Goal: Information Seeking & Learning: Learn about a topic

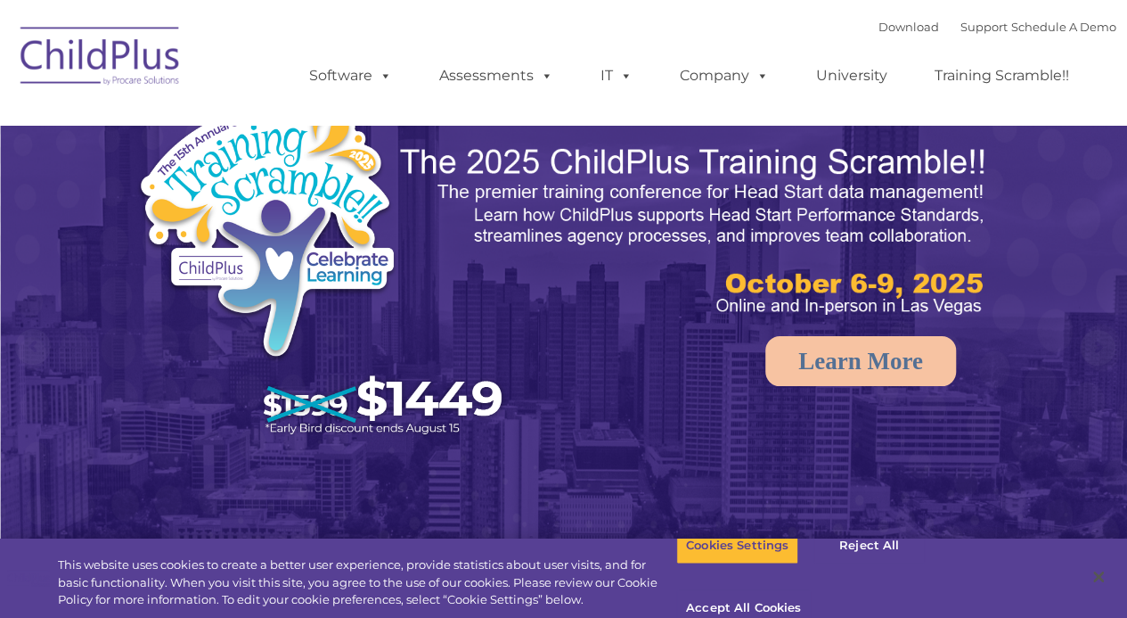
select select "MEDIUM"
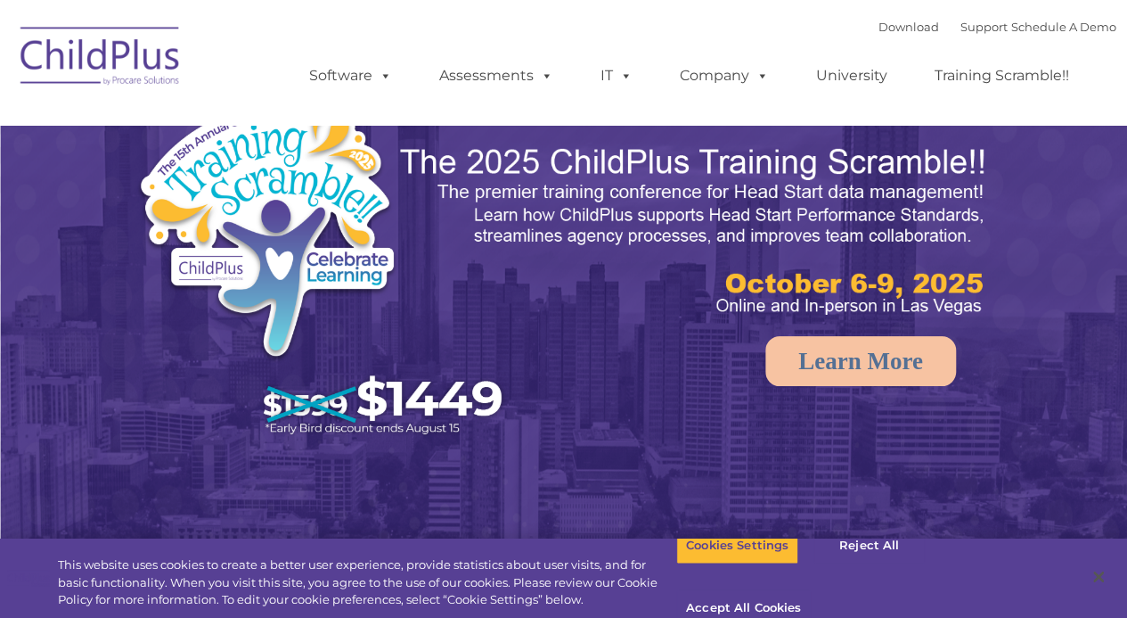
select select "MEDIUM"
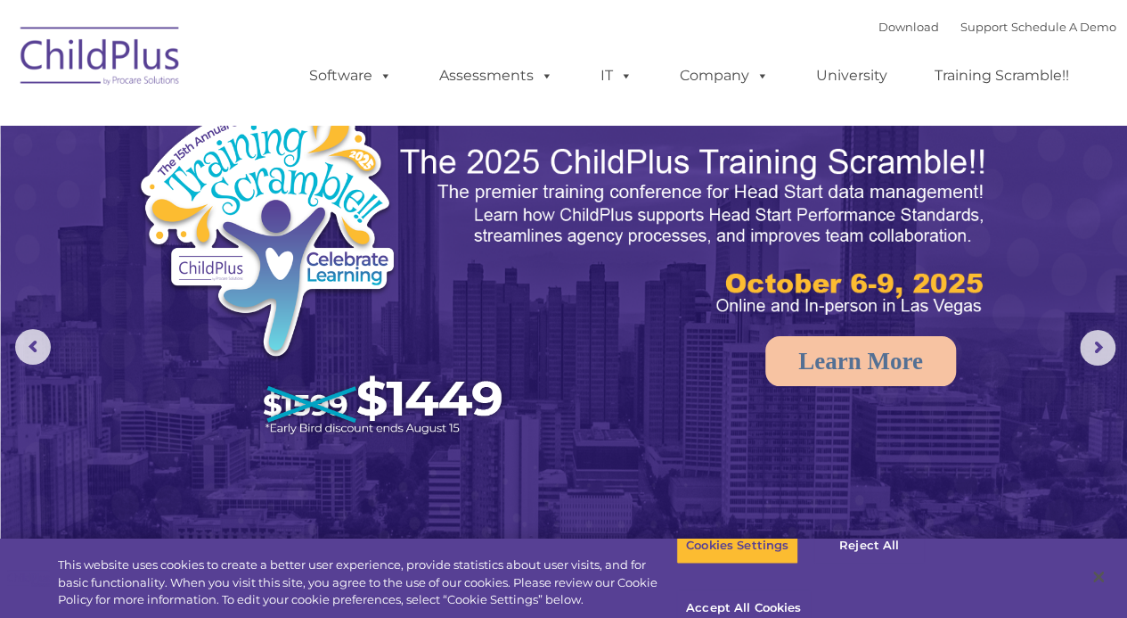
click at [379, 49] on ul "Software ChildPlus: The original and most widely-used Head Start data managemen…" at bounding box center [695, 75] width 843 height 71
select select "MEDIUM"
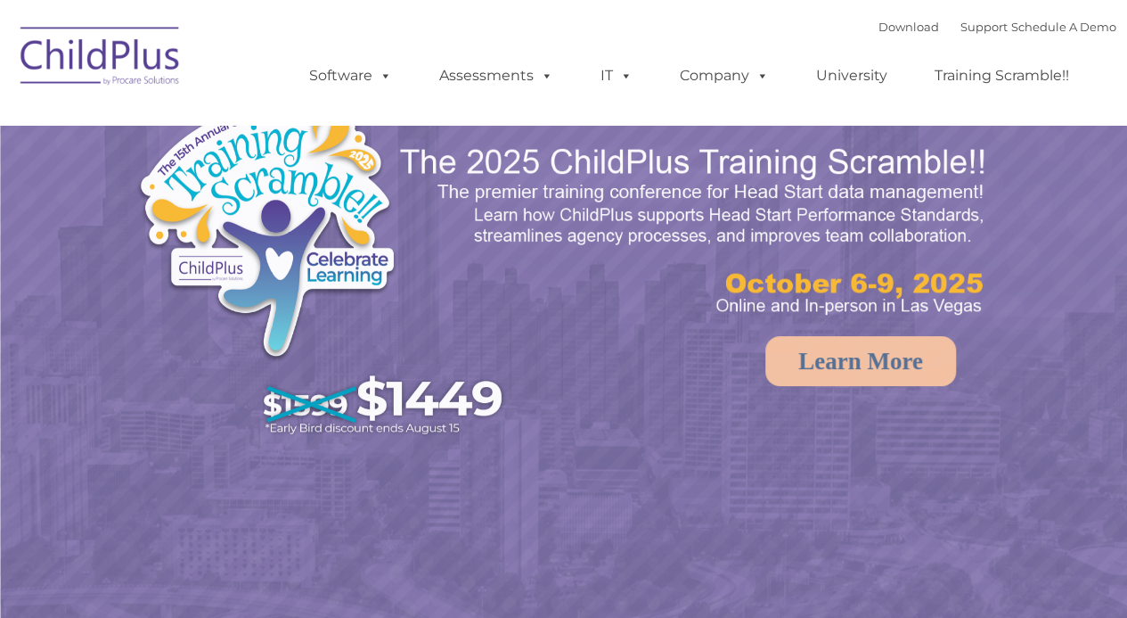
select select "MEDIUM"
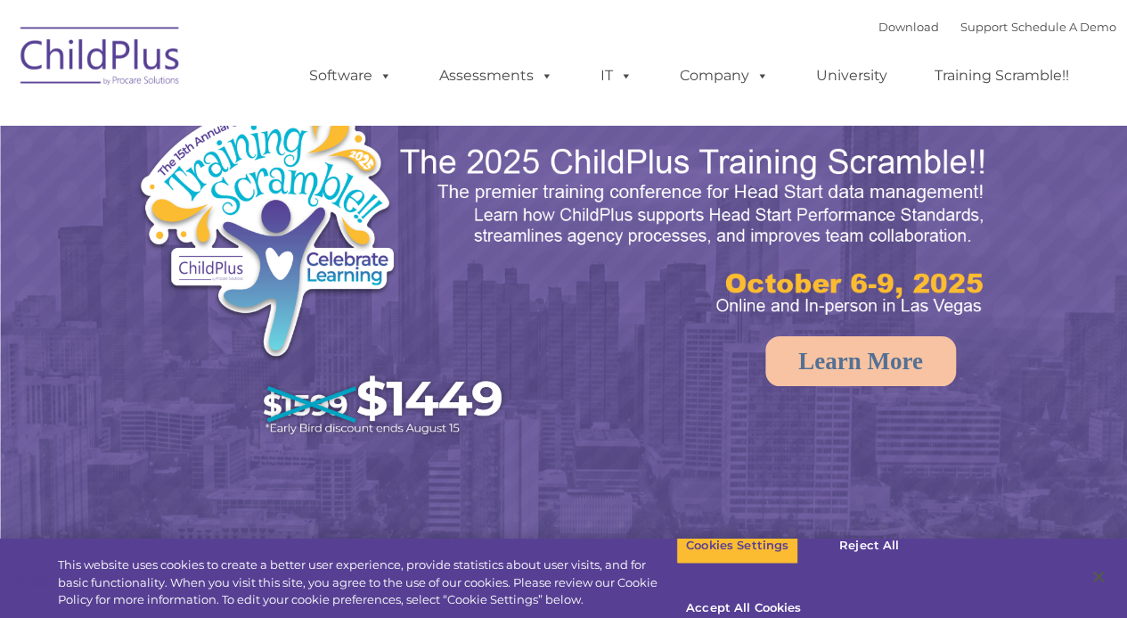
select select "MEDIUM"
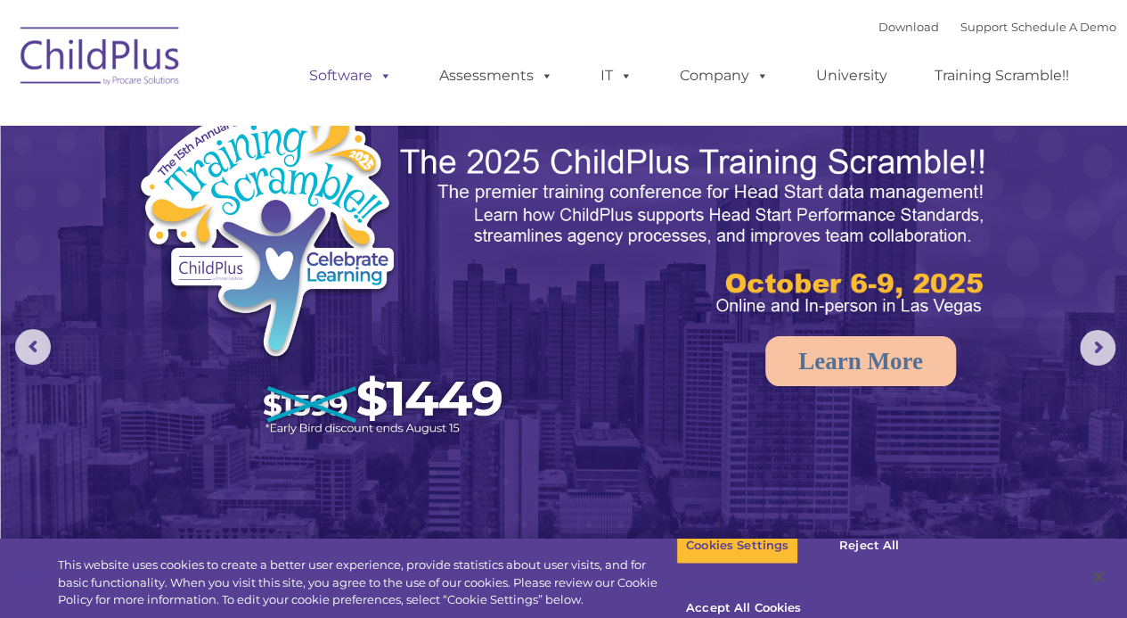
click at [348, 89] on link "Software" at bounding box center [350, 76] width 119 height 36
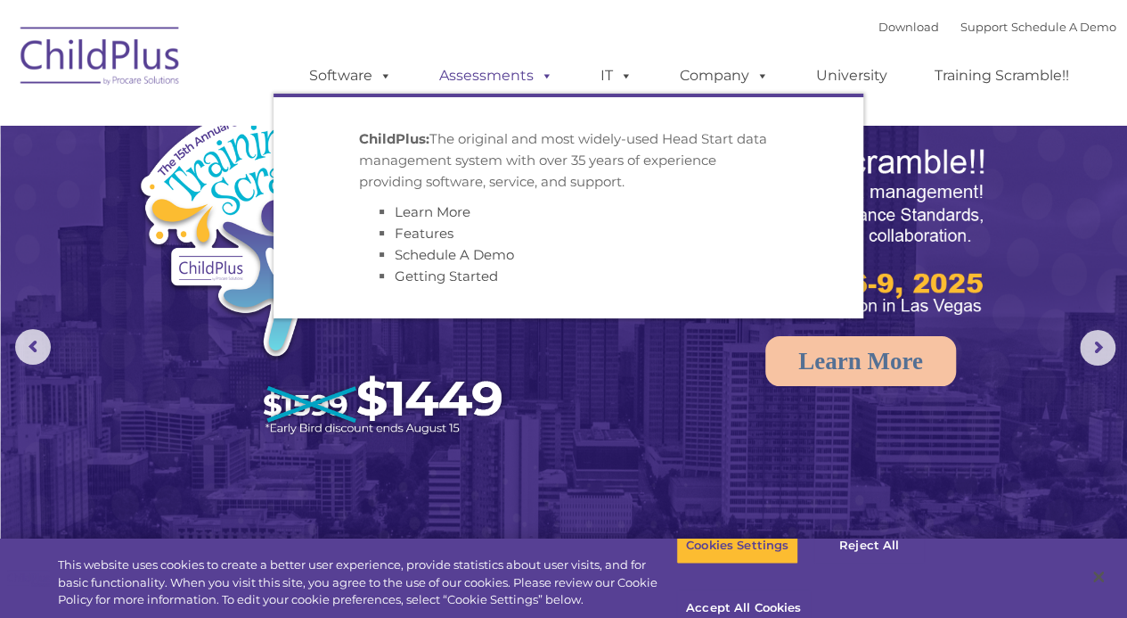
click at [483, 85] on link "Assessments" at bounding box center [497, 76] width 150 height 36
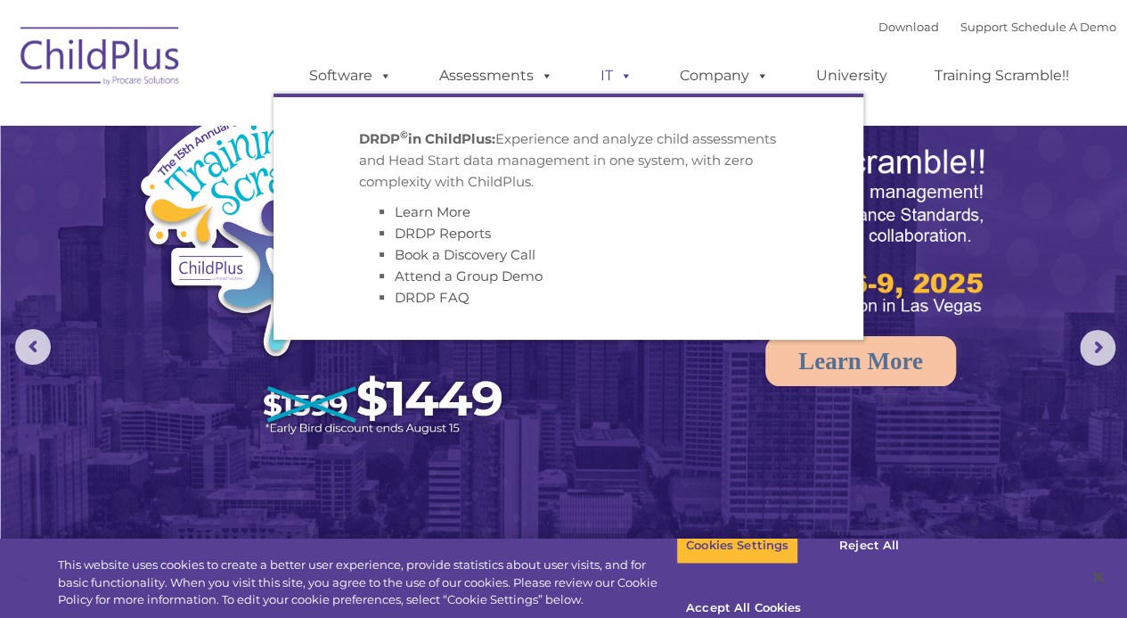
click at [618, 79] on span at bounding box center [623, 75] width 20 height 17
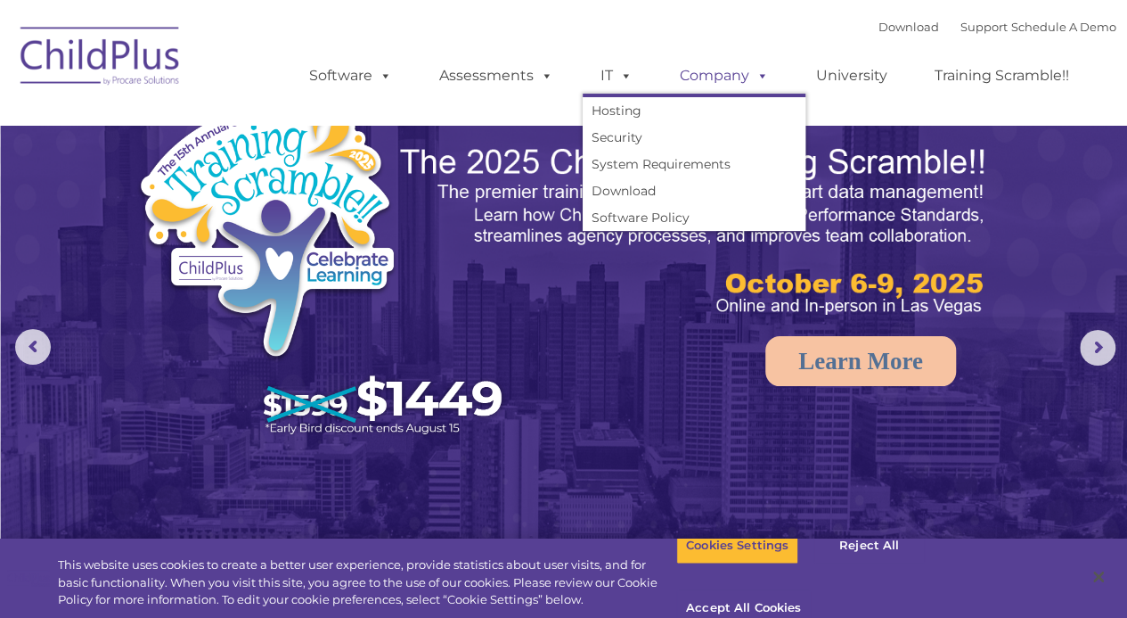
click at [700, 82] on link "Company" at bounding box center [724, 76] width 125 height 36
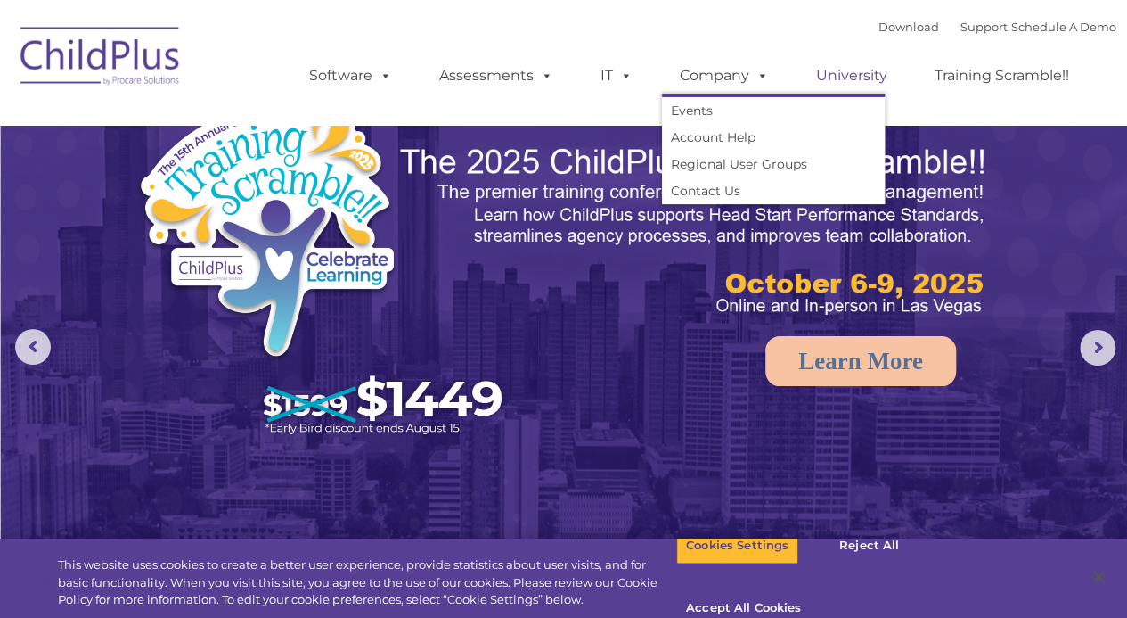
click at [847, 77] on link "University" at bounding box center [851, 76] width 107 height 36
click at [879, 29] on link "Download" at bounding box center [909, 27] width 61 height 14
